Goal: Transaction & Acquisition: Book appointment/travel/reservation

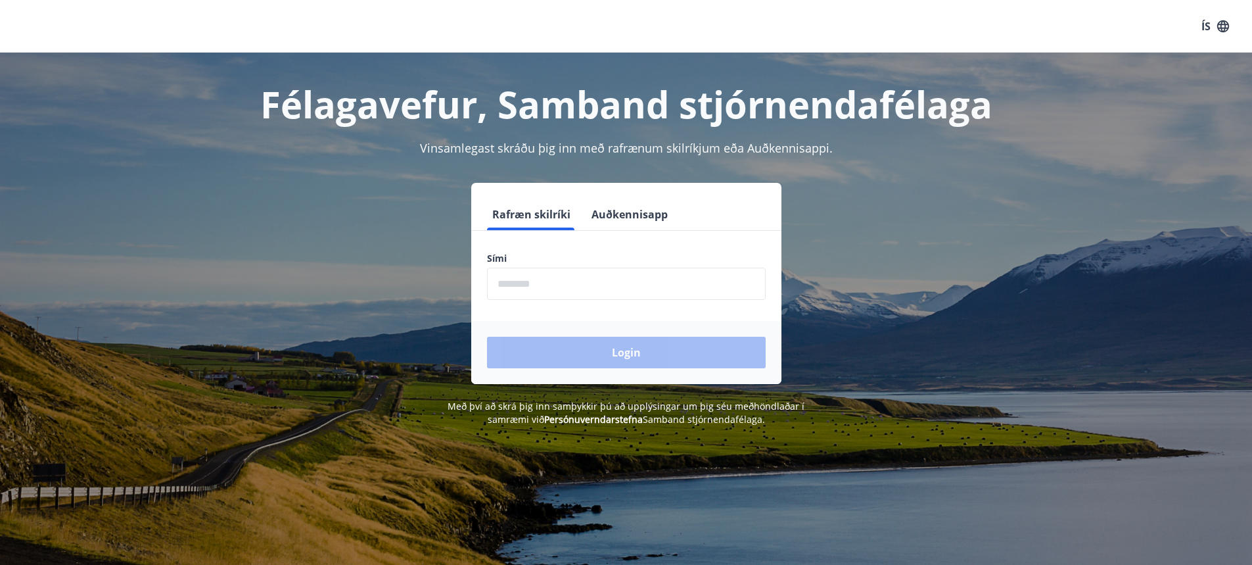
click at [563, 281] on input "phone" at bounding box center [626, 284] width 279 height 32
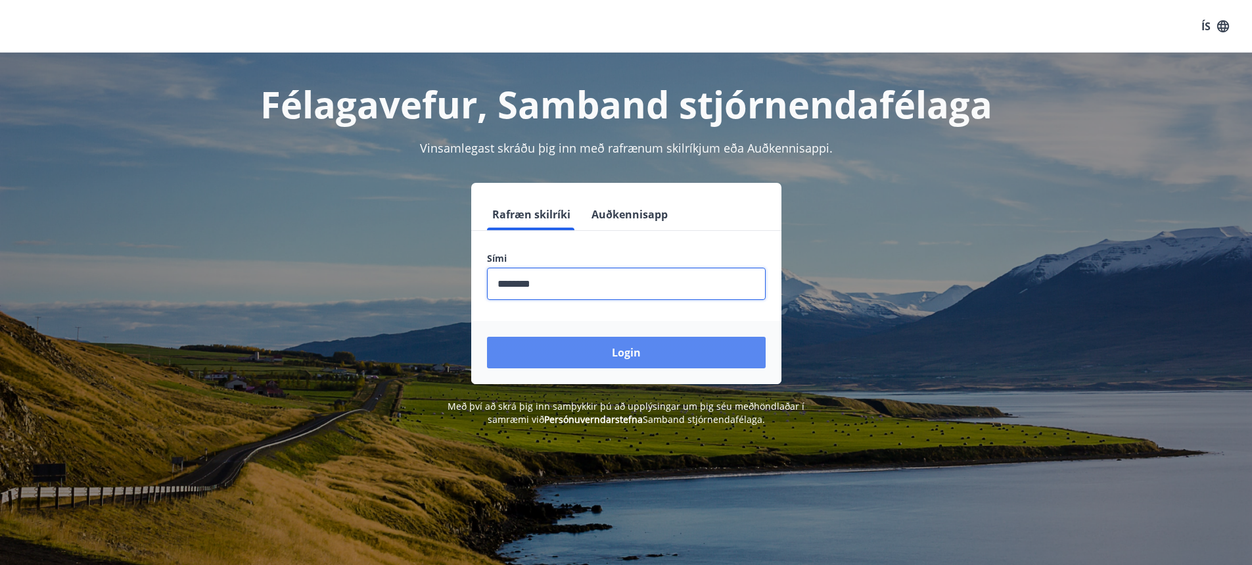
type input "********"
click at [628, 361] on button "Login" at bounding box center [626, 353] width 279 height 32
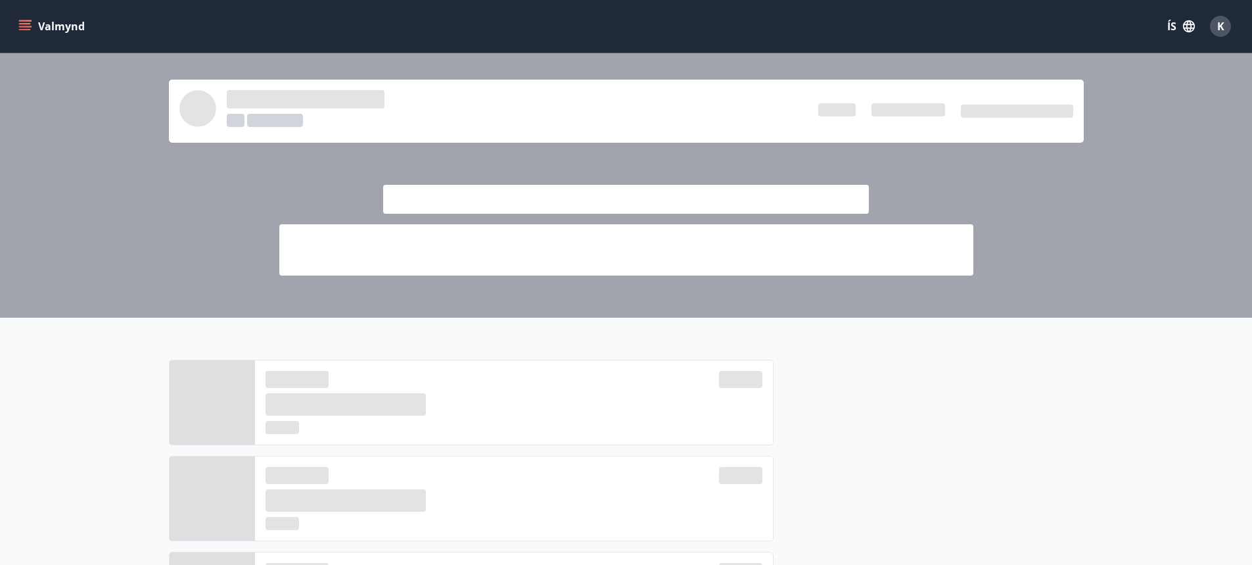
click at [23, 20] on icon "menu" at bounding box center [26, 20] width 14 height 1
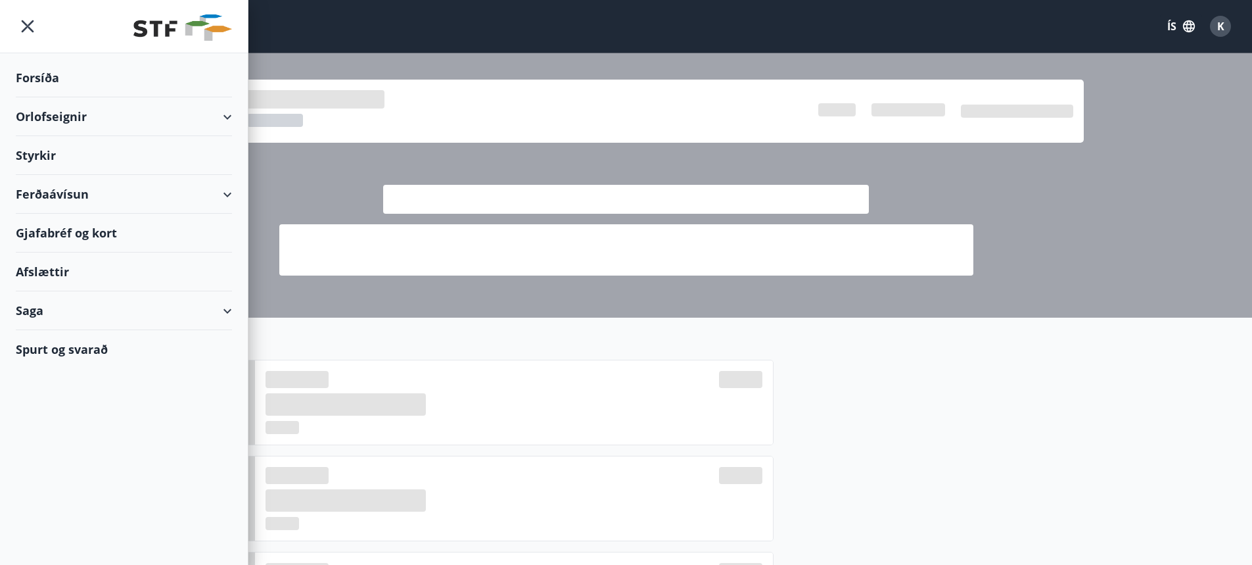
click at [227, 116] on div "Orlofseignir" at bounding box center [124, 116] width 216 height 39
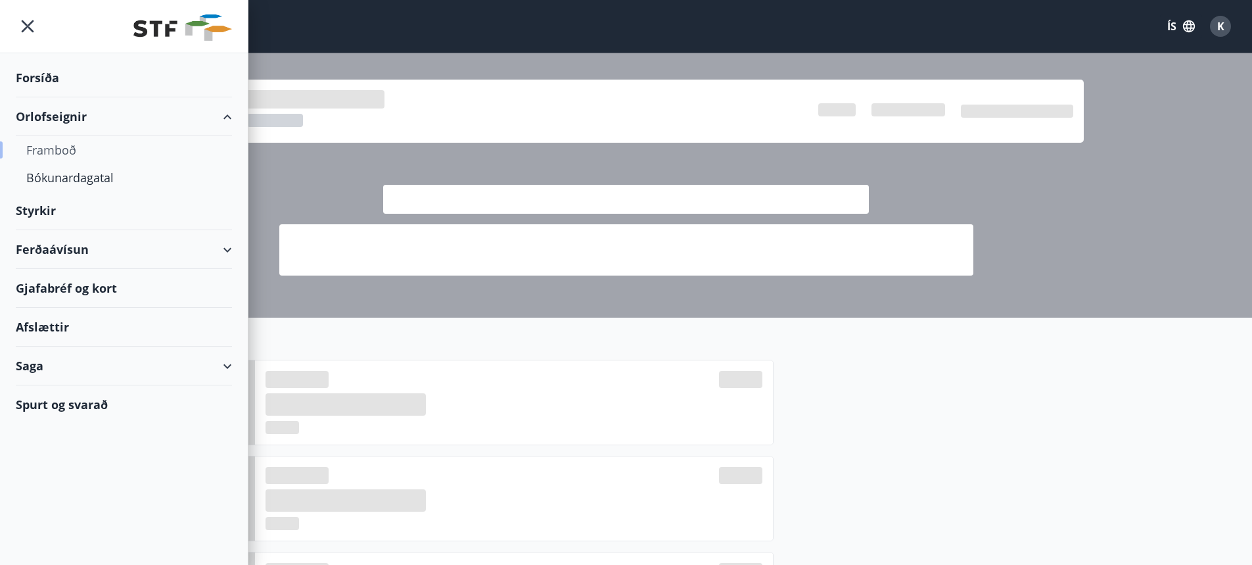
click at [72, 151] on div "Framboð" at bounding box center [123, 150] width 195 height 28
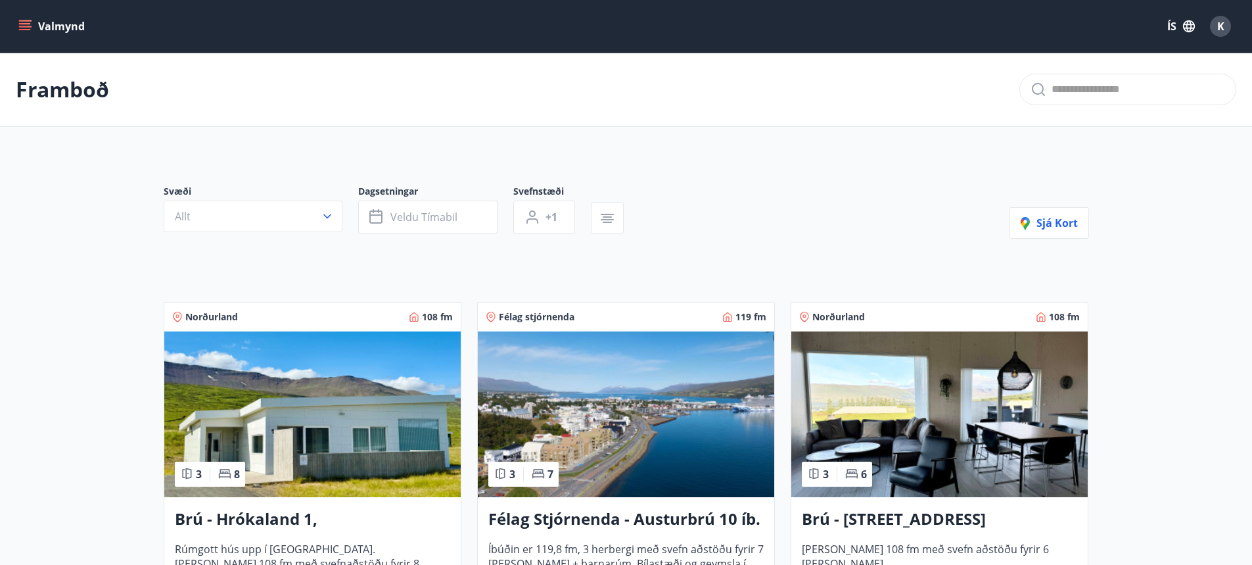
click at [45, 24] on button "Valmynd" at bounding box center [53, 26] width 74 height 24
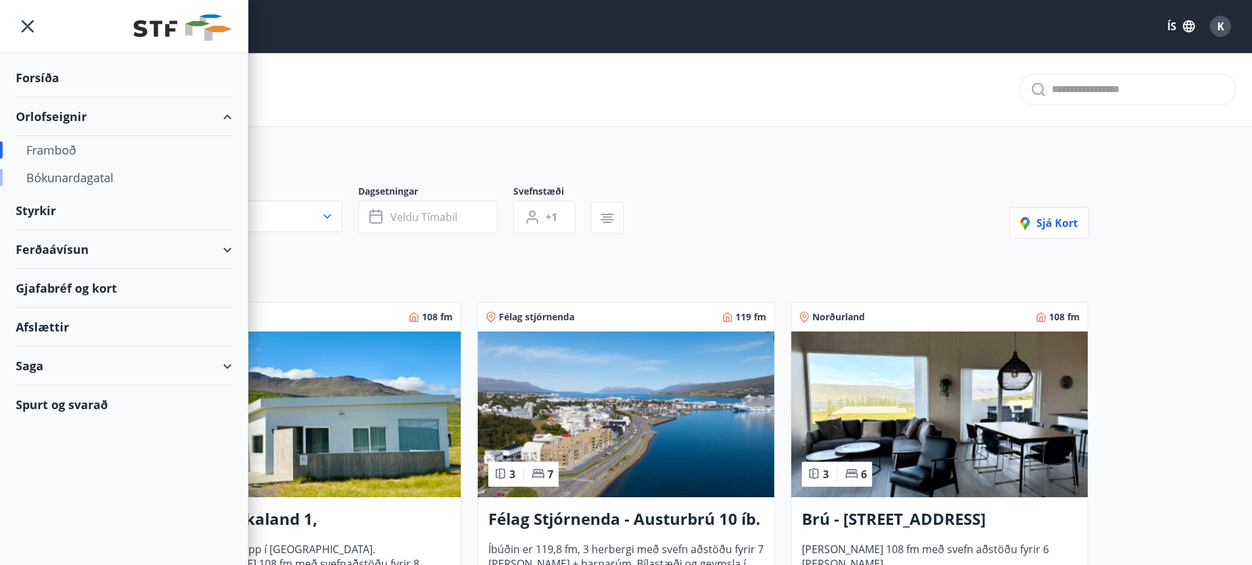
click at [83, 180] on div "Bókunardagatal" at bounding box center [123, 178] width 195 height 28
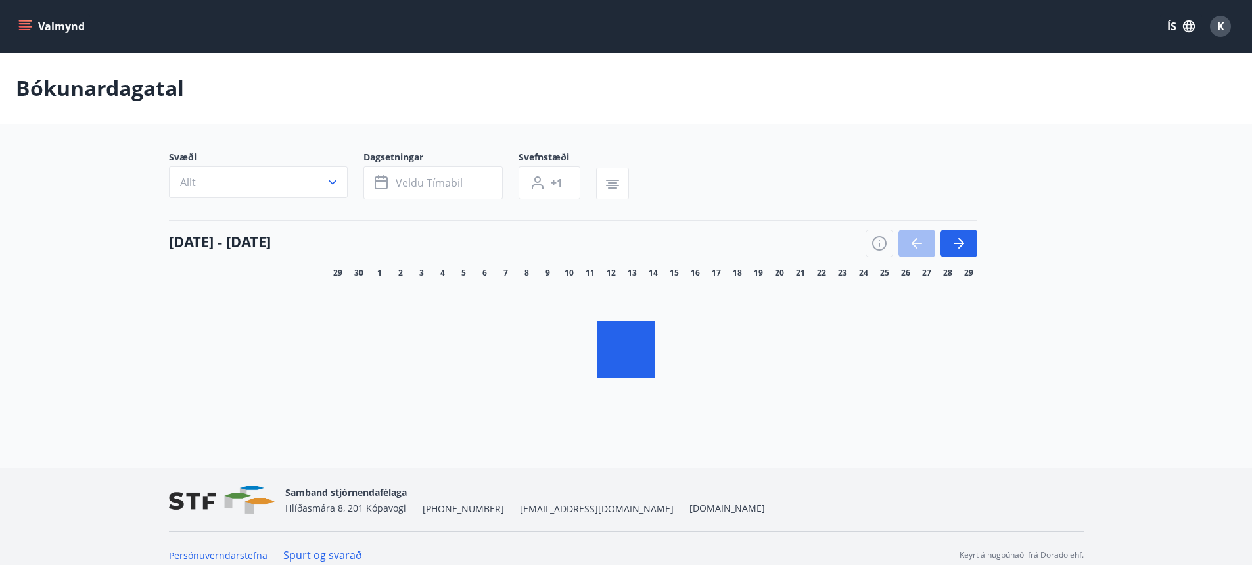
click at [9, 22] on div "Valmynd ÍS K" at bounding box center [626, 26] width 1252 height 53
click at [24, 26] on icon "menu" at bounding box center [26, 26] width 14 height 1
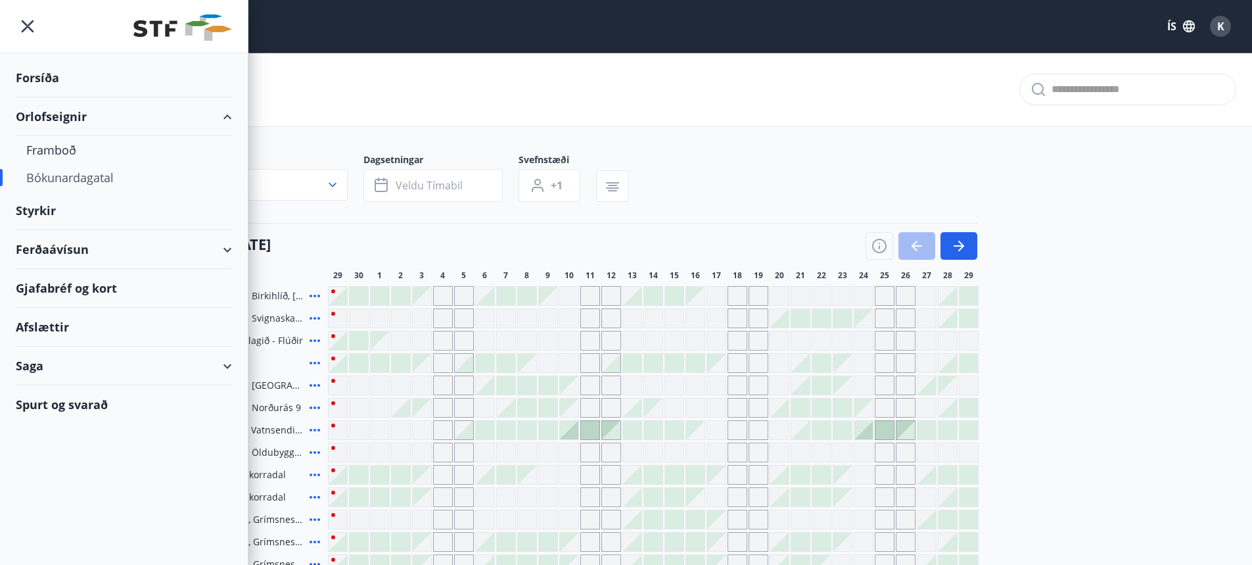
click at [223, 116] on div "Orlofseignir" at bounding box center [124, 116] width 216 height 39
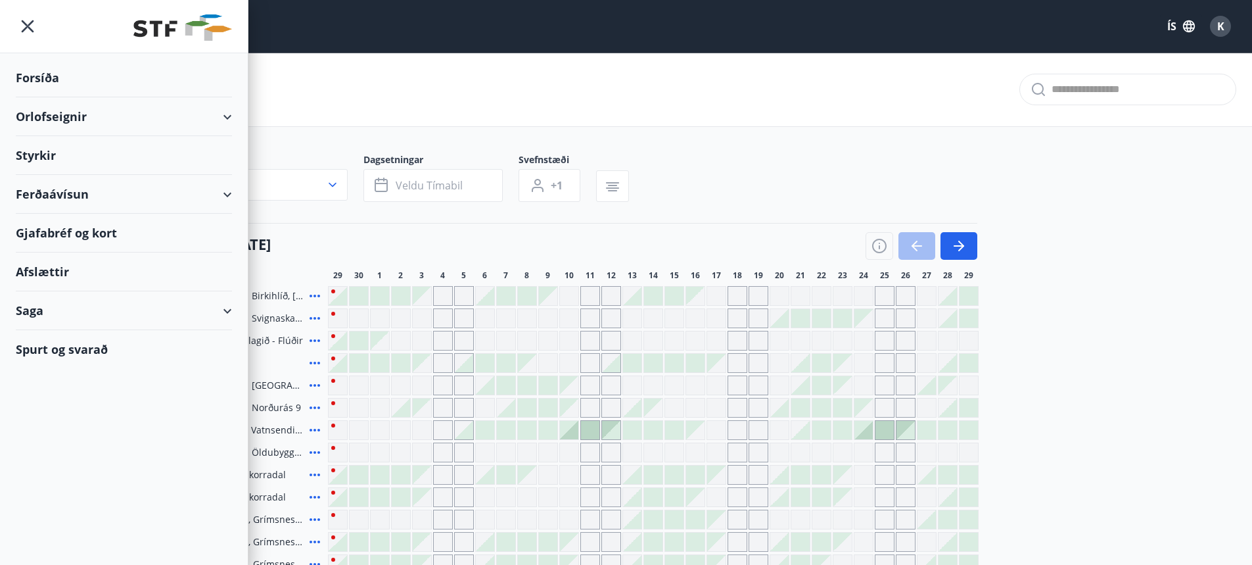
click at [224, 118] on div "Orlofseignir" at bounding box center [124, 116] width 216 height 39
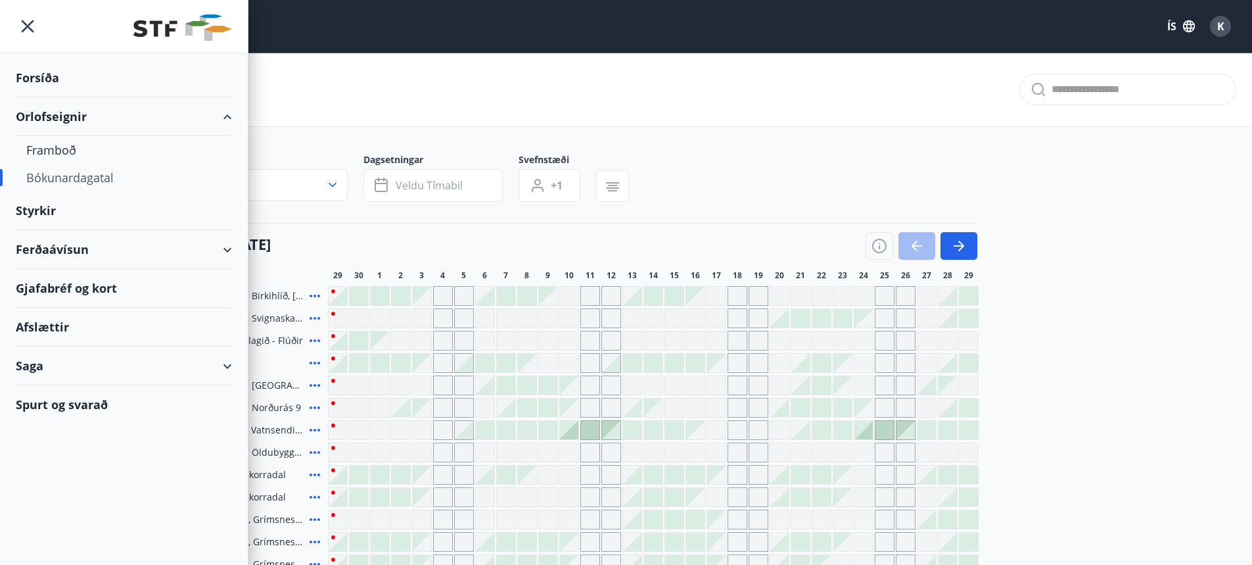
click at [62, 114] on div "Orlofseignir" at bounding box center [124, 116] width 216 height 39
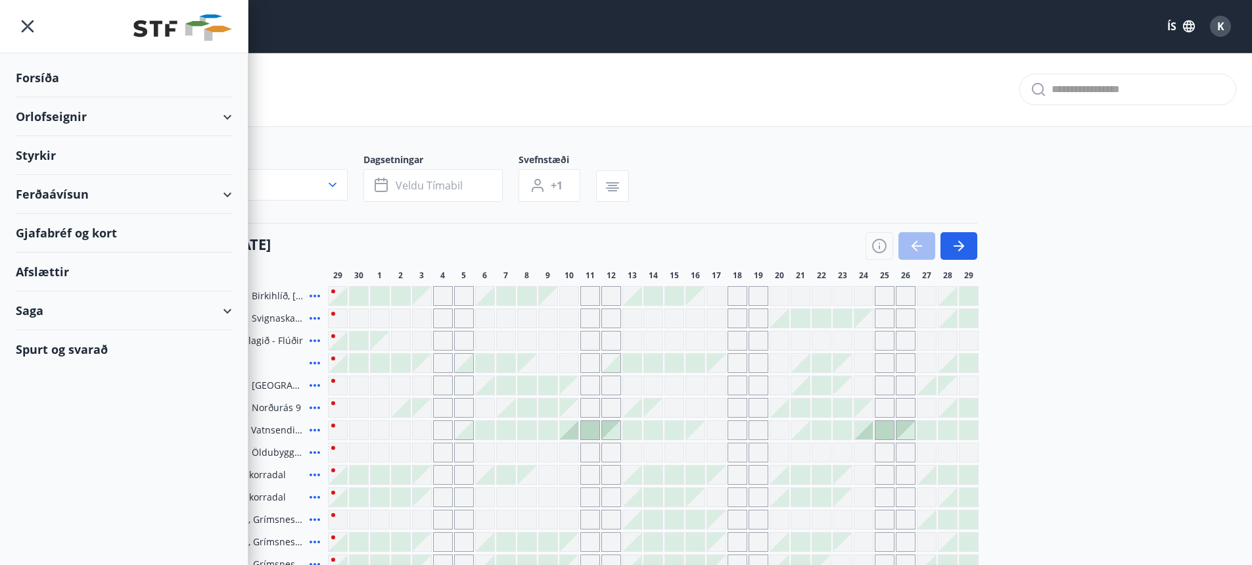
click at [62, 114] on div "Orlofseignir" at bounding box center [124, 116] width 216 height 39
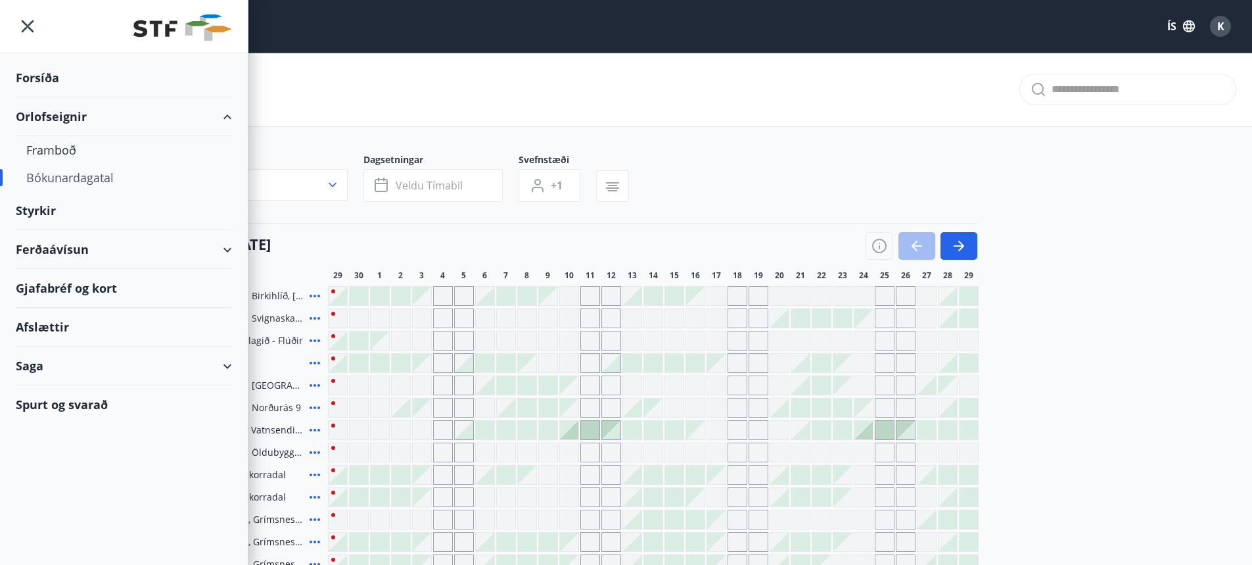
click at [60, 119] on div "Orlofseignir" at bounding box center [124, 116] width 216 height 39
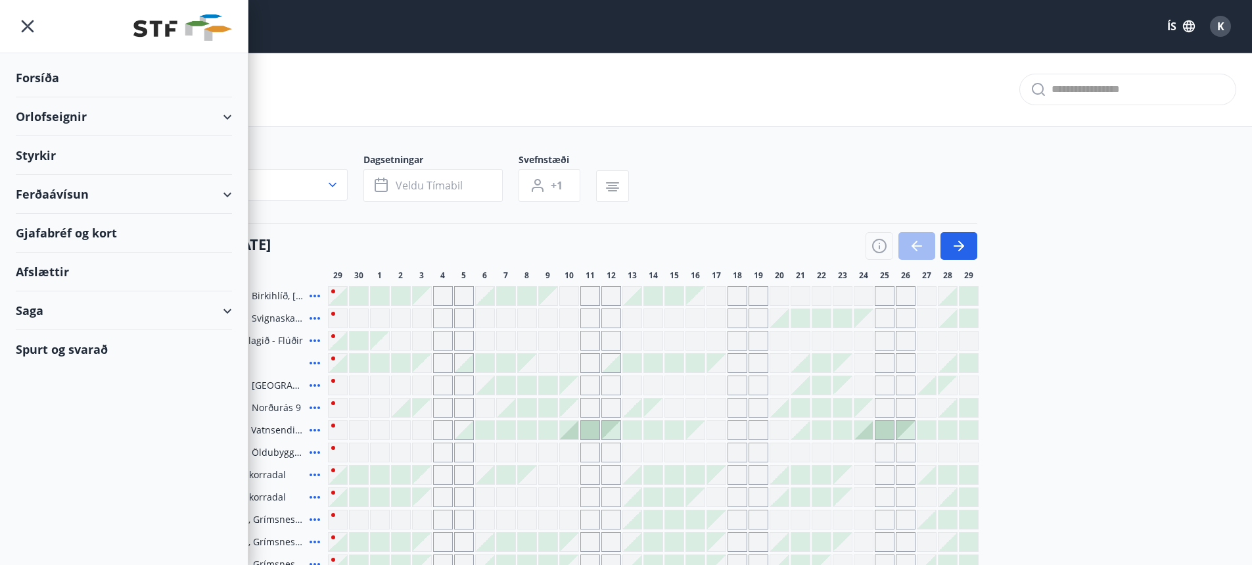
click at [54, 148] on div "Styrkir" at bounding box center [124, 155] width 216 height 39
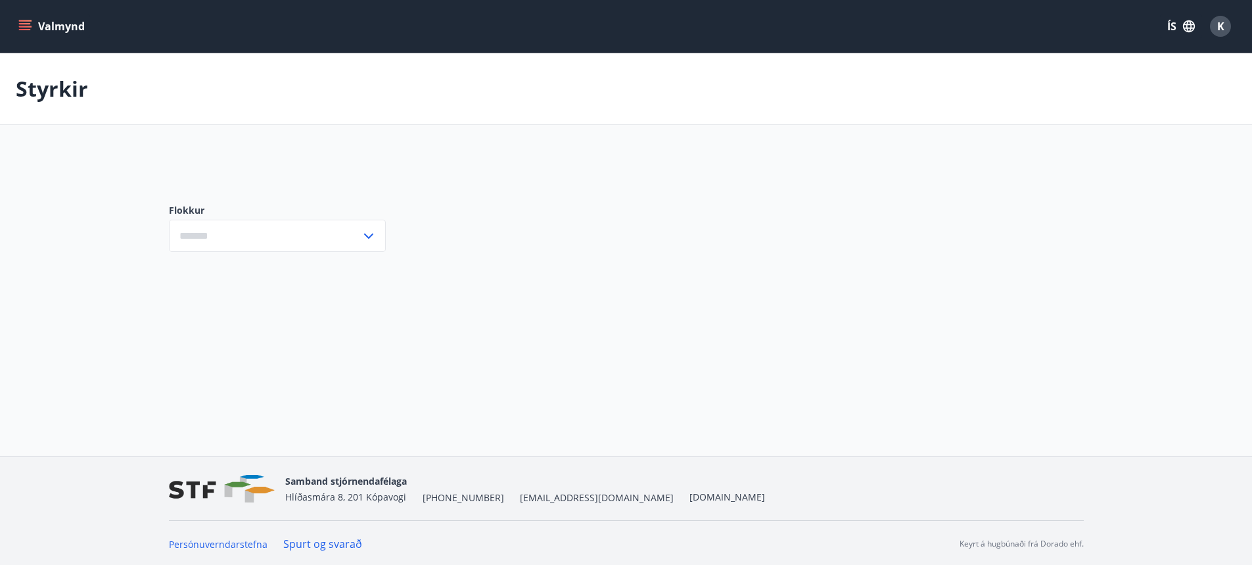
type input "***"
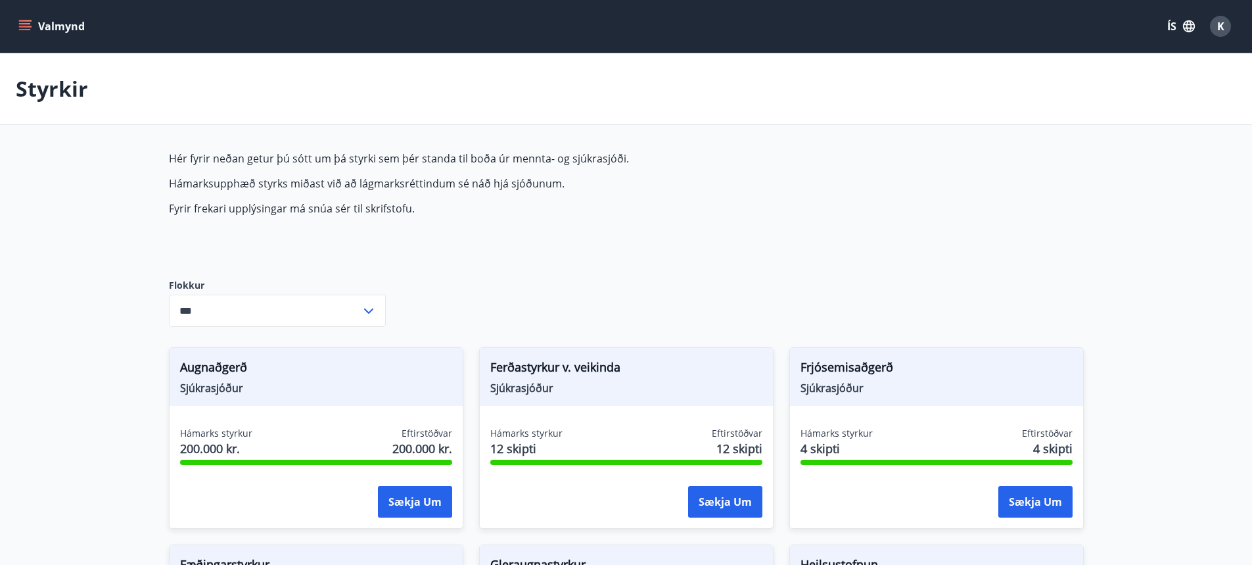
click at [1218, 24] on span "K" at bounding box center [1220, 26] width 7 height 14
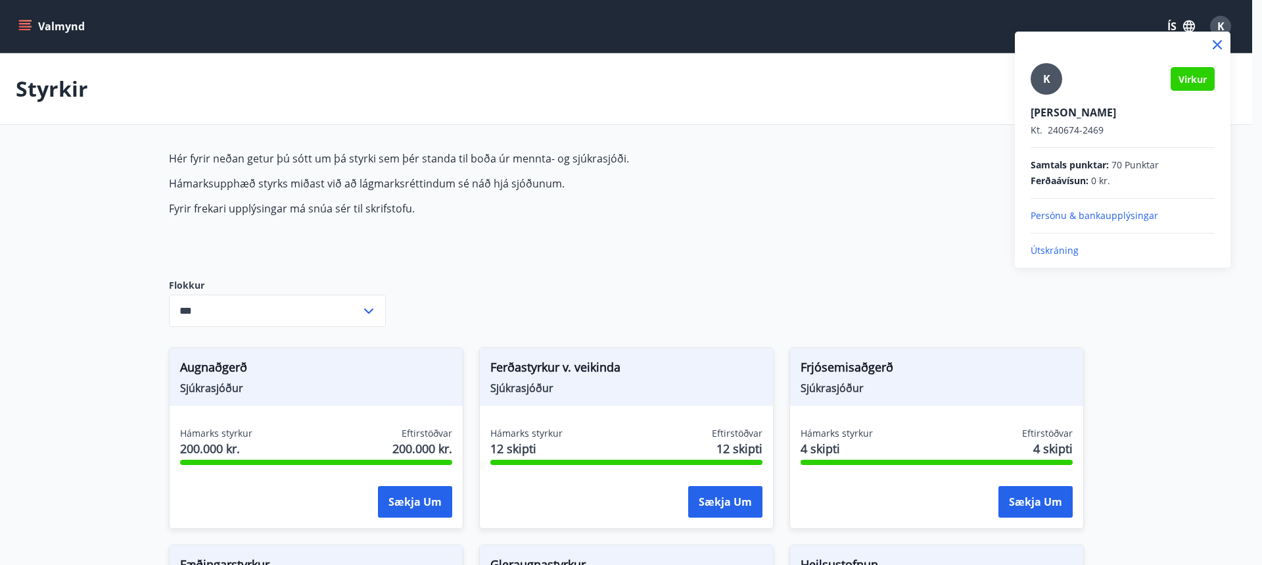
click at [32, 29] on div at bounding box center [631, 282] width 1262 height 565
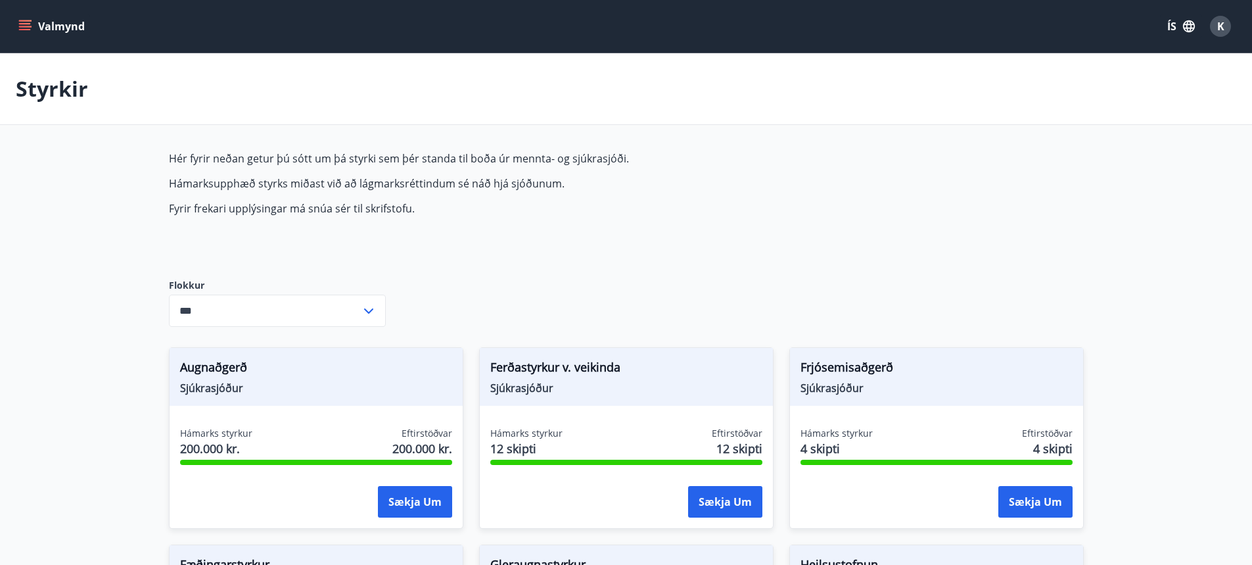
click at [22, 25] on icon "menu" at bounding box center [24, 26] width 13 height 13
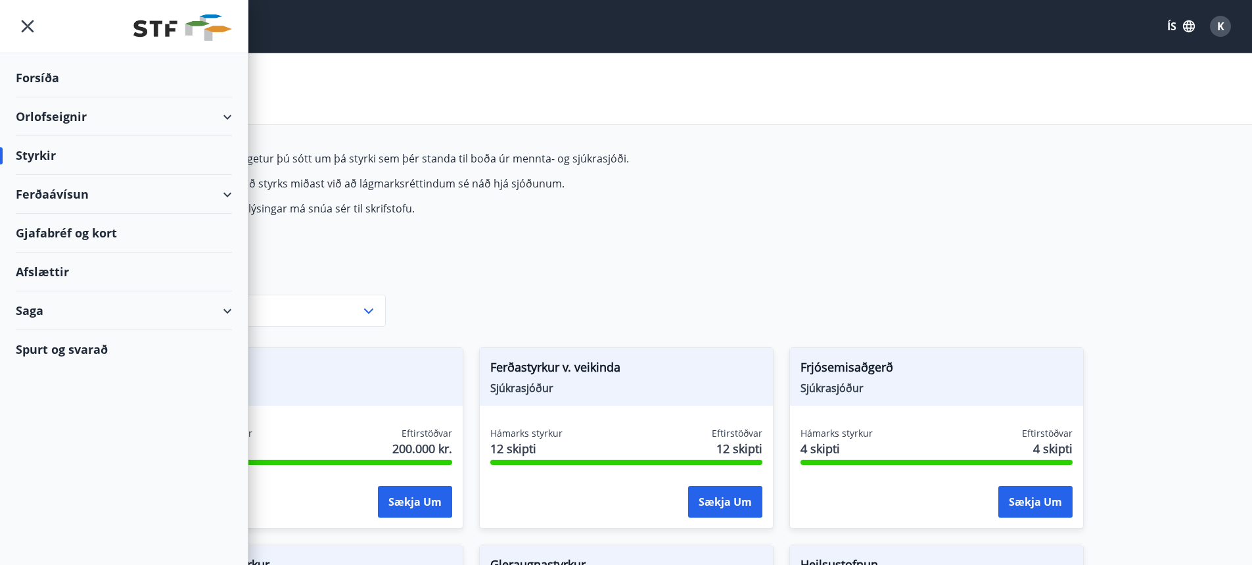
click at [114, 119] on div "Orlofseignir" at bounding box center [124, 116] width 216 height 39
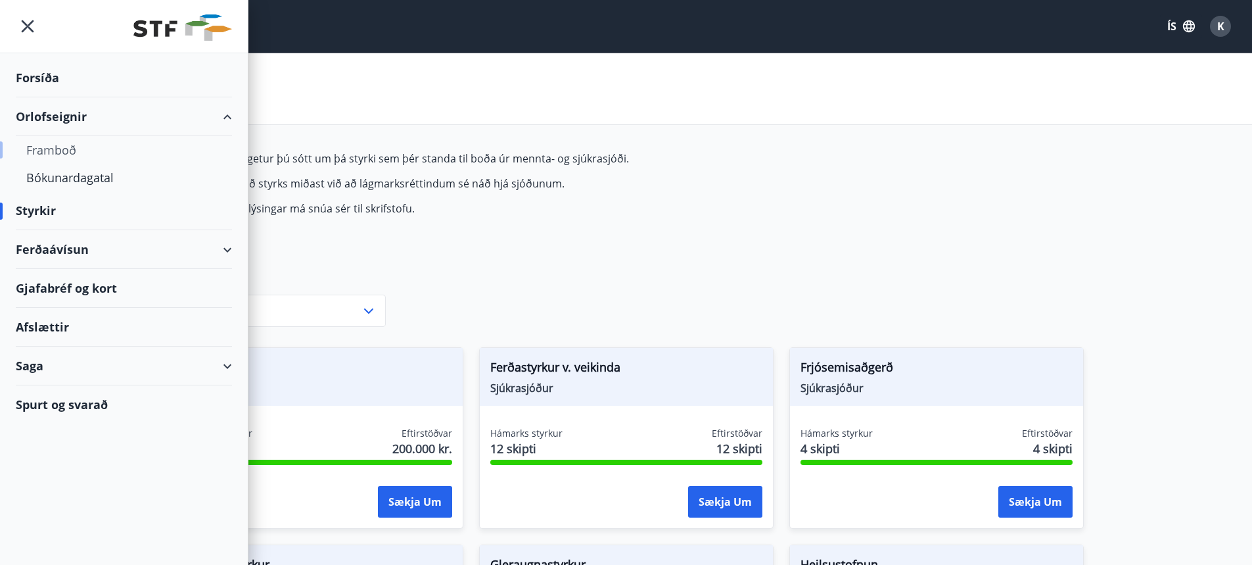
click at [53, 147] on div "Framboð" at bounding box center [123, 150] width 195 height 28
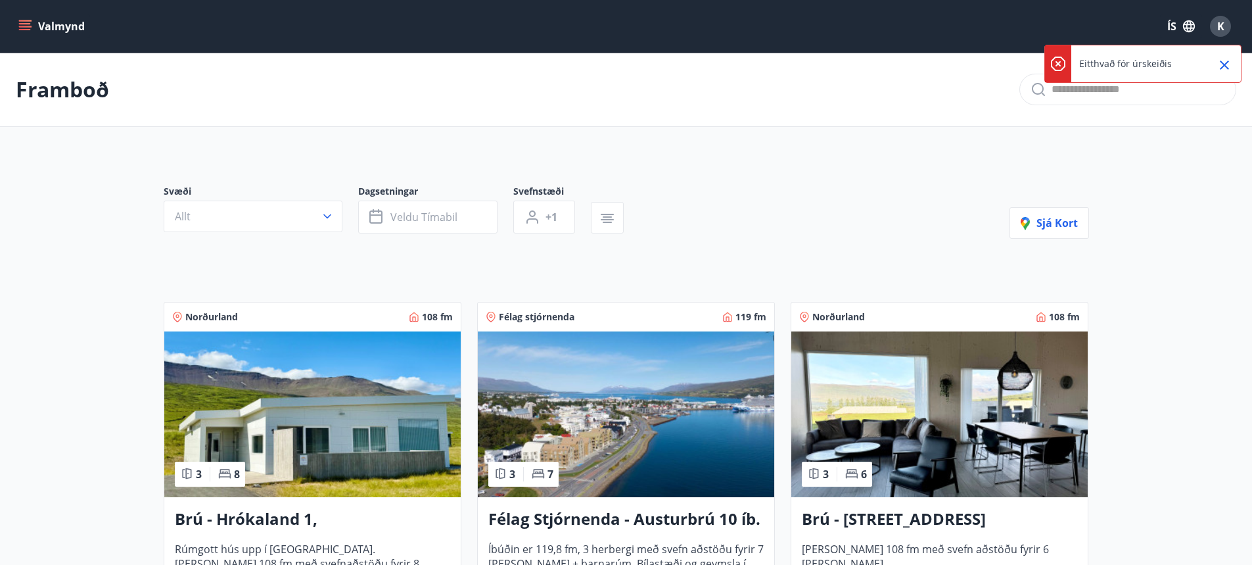
click at [37, 28] on button "Valmynd" at bounding box center [53, 26] width 74 height 24
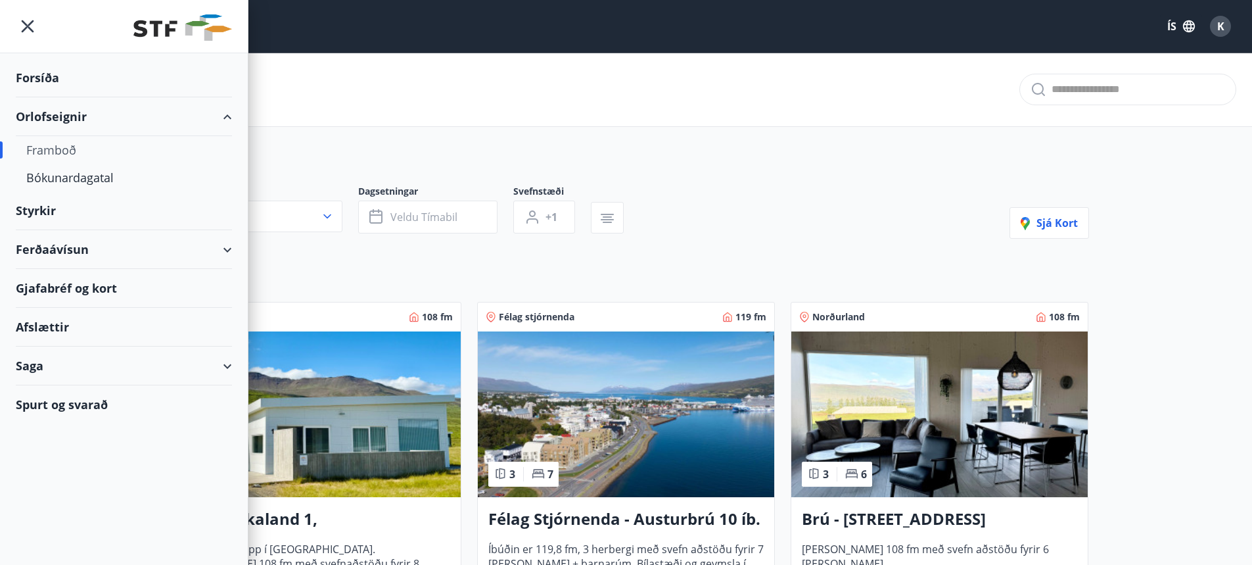
click at [48, 371] on div "Saga" at bounding box center [124, 365] width 216 height 39
click at [51, 428] on div "Bókanir" at bounding box center [123, 427] width 195 height 28
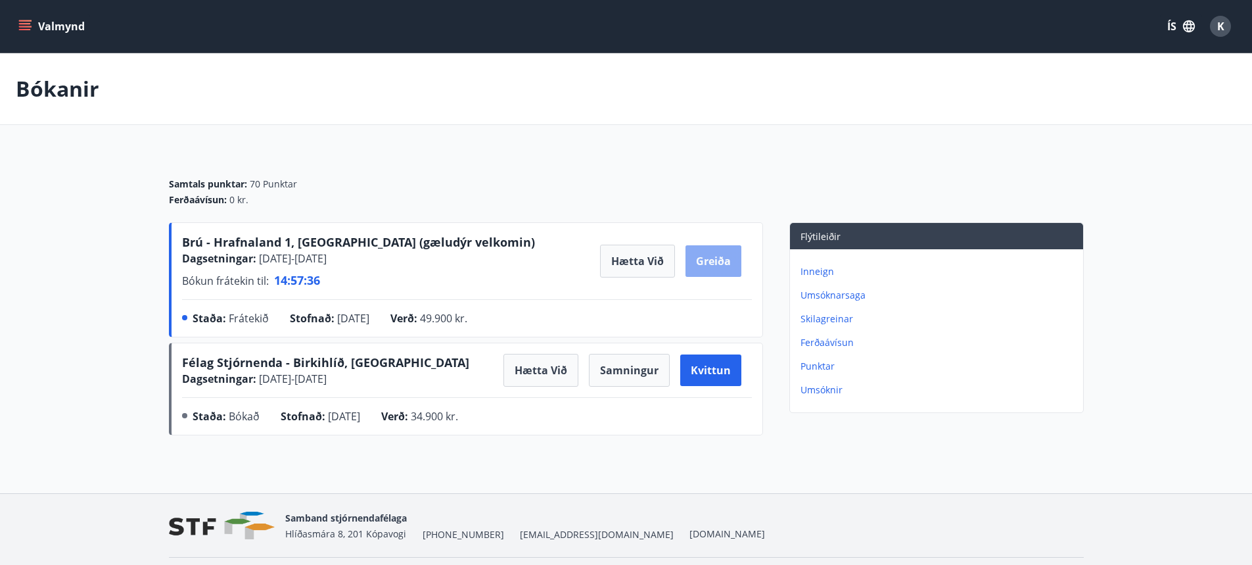
click at [700, 264] on button "Greiða" at bounding box center [714, 261] width 56 height 32
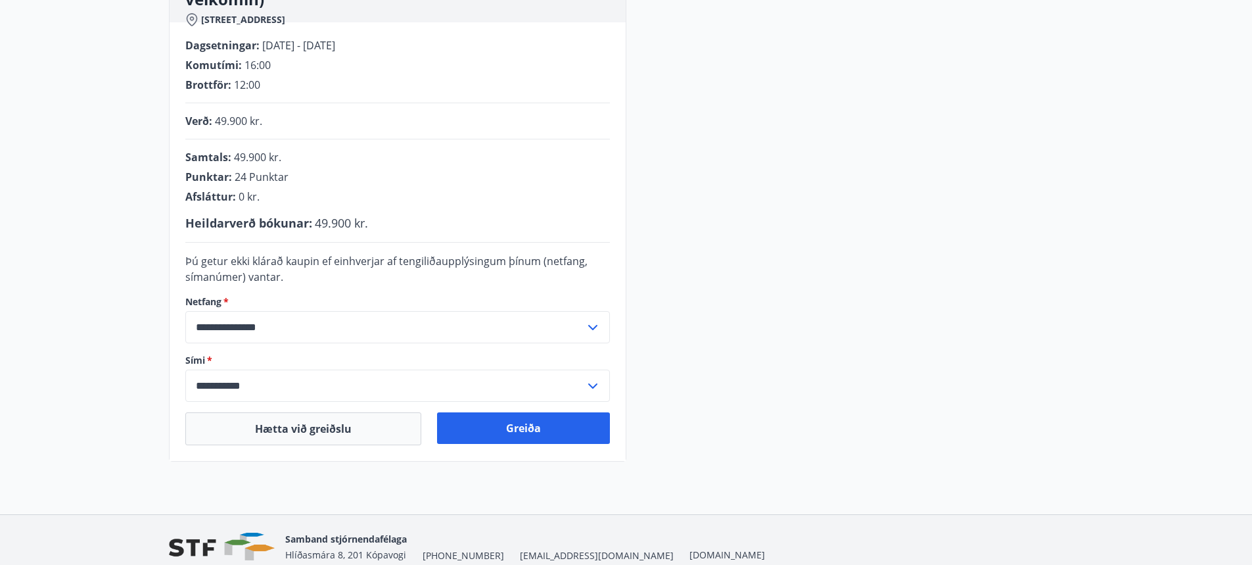
scroll to position [263, 0]
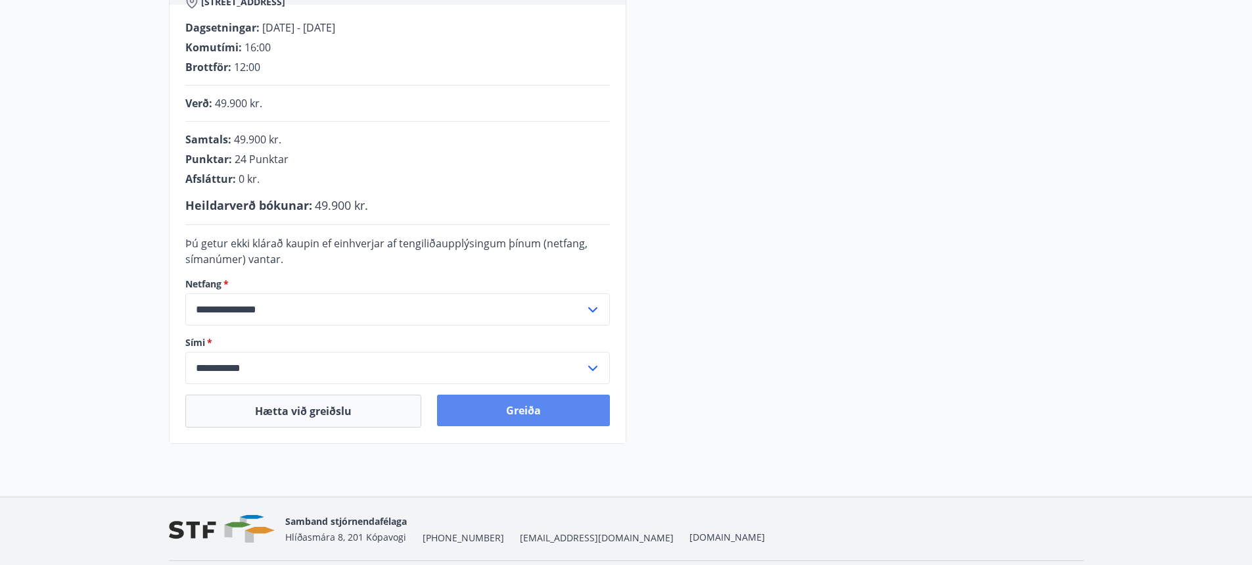
click at [507, 407] on button "Greiða" at bounding box center [523, 410] width 173 height 32
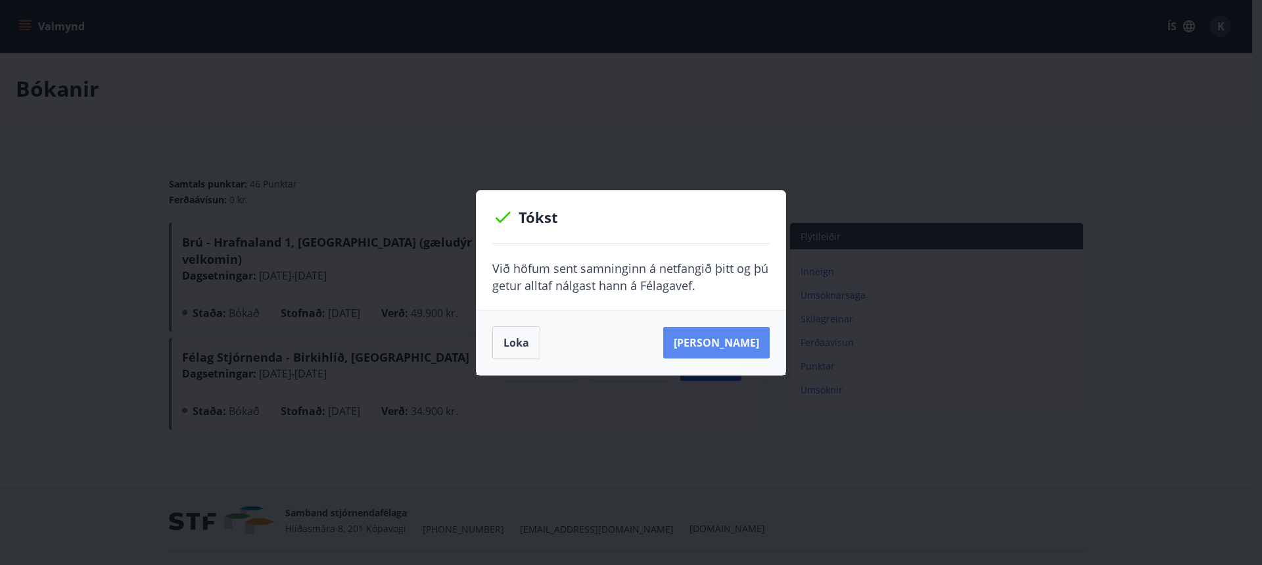
click at [713, 342] on button "[PERSON_NAME]" at bounding box center [716, 343] width 106 height 32
click at [516, 346] on button "Loka" at bounding box center [516, 342] width 48 height 33
